Goal: Submit feedback/report problem

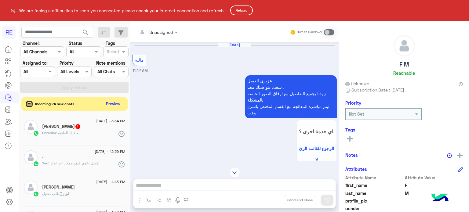
scroll to position [116, 0]
